Goal: Information Seeking & Learning: Learn about a topic

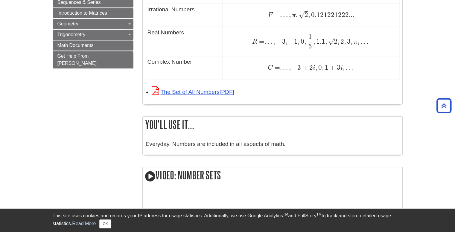
scroll to position [477, 0]
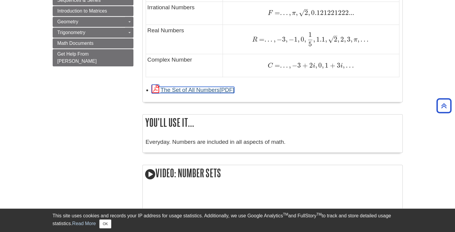
click at [198, 91] on link "The Set of All Numbers" at bounding box center [193, 90] width 83 height 6
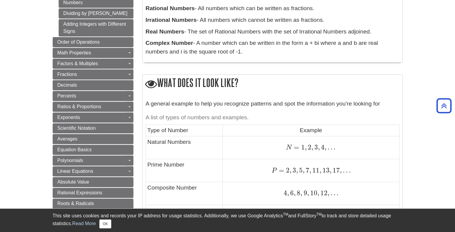
scroll to position [199, 0]
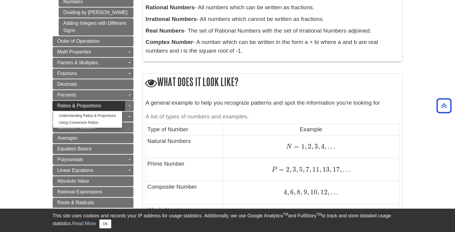
click at [78, 107] on link "Ratios & Proportions" at bounding box center [93, 106] width 81 height 10
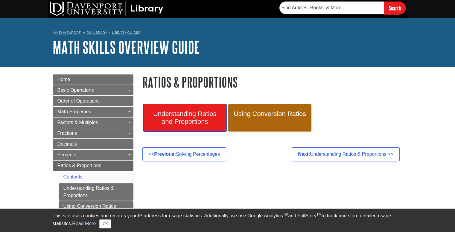
click at [185, 117] on span "Understanding Ratios and Proportions" at bounding box center [185, 118] width 74 height 16
